Goal: Navigation & Orientation: Find specific page/section

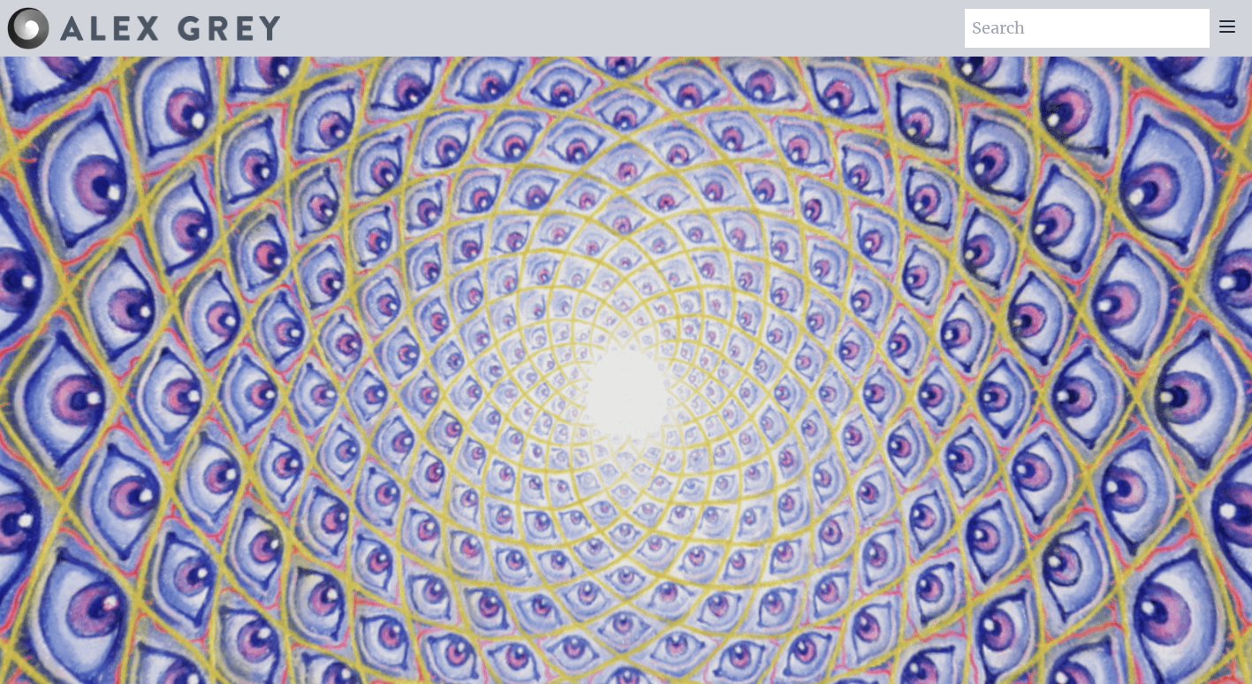
click at [1227, 31] on icon at bounding box center [1227, 26] width 14 height 11
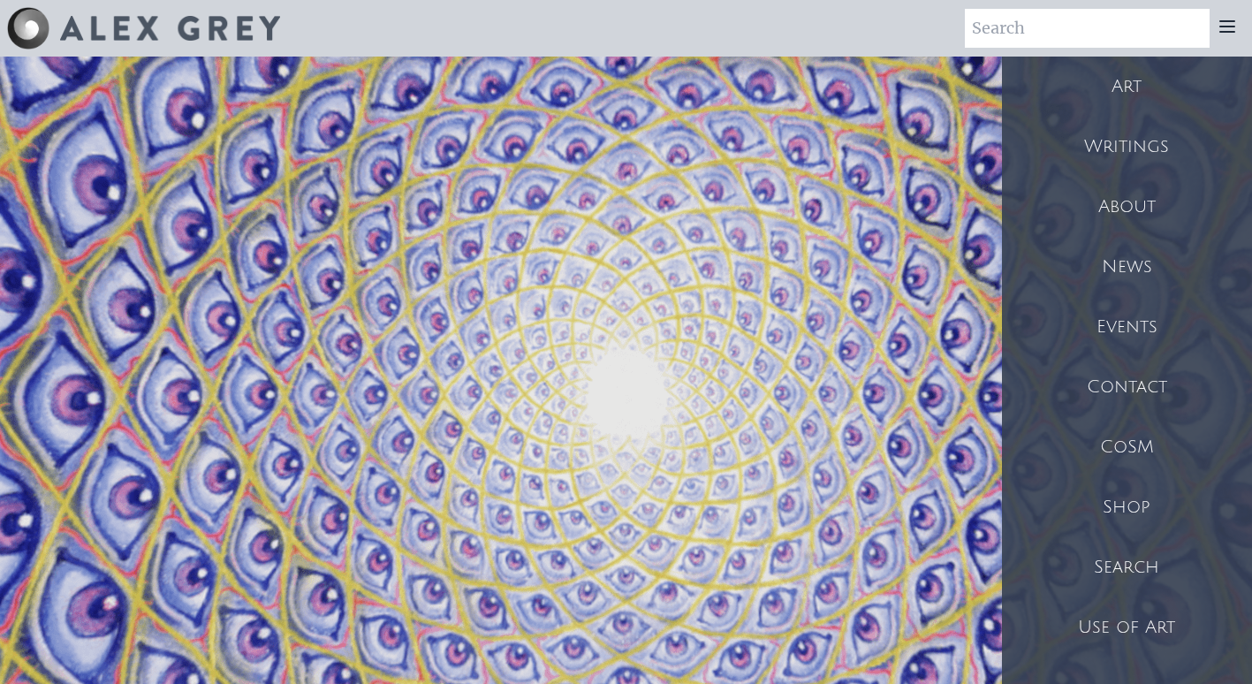
click at [1132, 513] on div "Shop" at bounding box center [1127, 507] width 250 height 60
